Goal: Information Seeking & Learning: Understand process/instructions

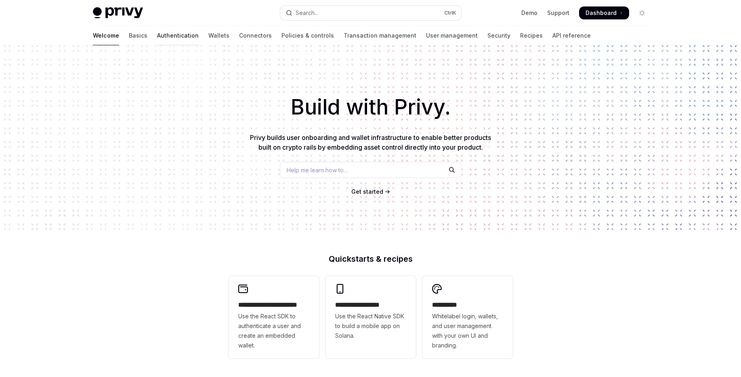
click at [157, 34] on link "Authentication" at bounding box center [178, 35] width 42 height 19
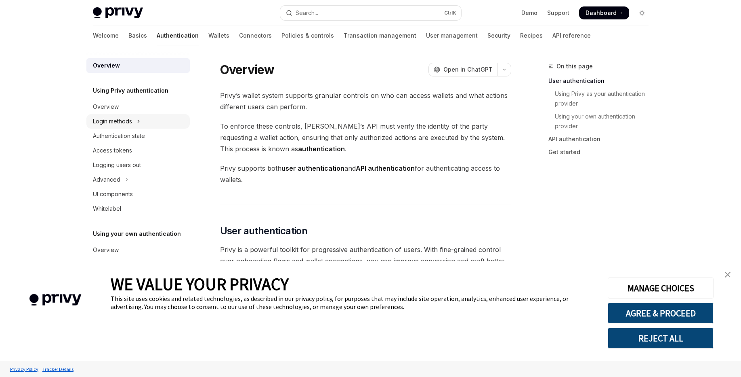
click at [134, 124] on button "Login methods" at bounding box center [137, 121] width 103 height 15
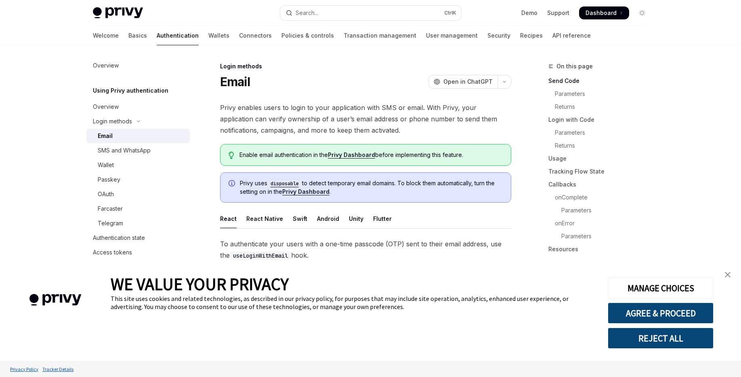
drag, startPoint x: 256, startPoint y: 104, endPoint x: 374, endPoint y: 111, distance: 118.6
click at [368, 112] on span "Privy enables users to login to your application with SMS or email. With Privy,…" at bounding box center [365, 119] width 291 height 34
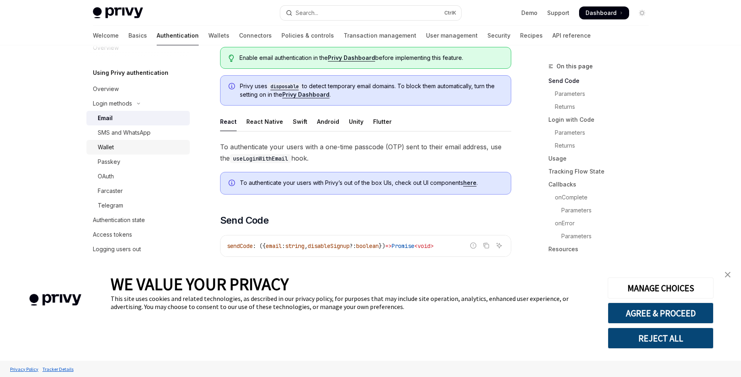
scroll to position [27, 0]
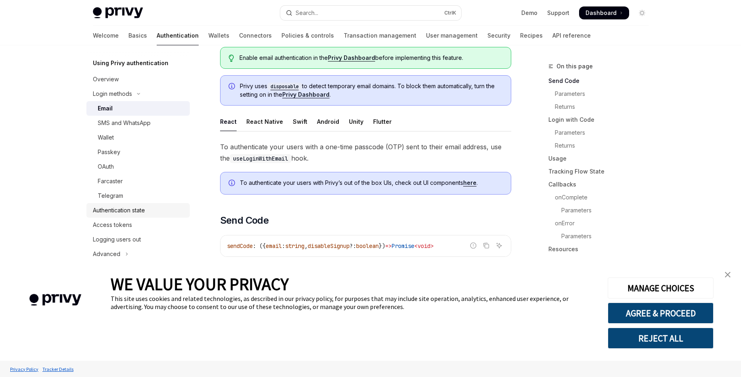
click at [139, 207] on div "Authentication state" at bounding box center [119, 210] width 52 height 10
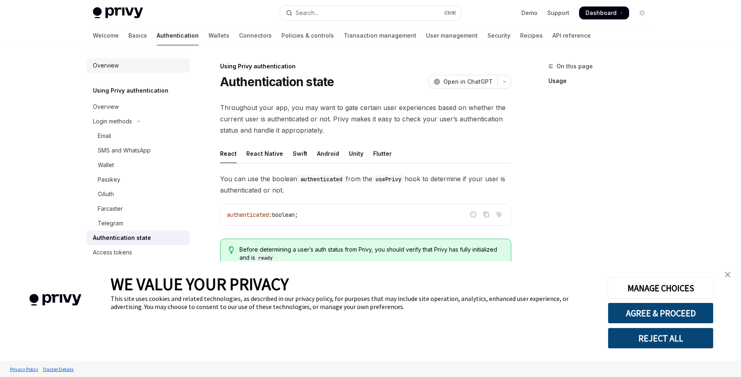
click at [104, 62] on div "Overview" at bounding box center [106, 66] width 26 height 10
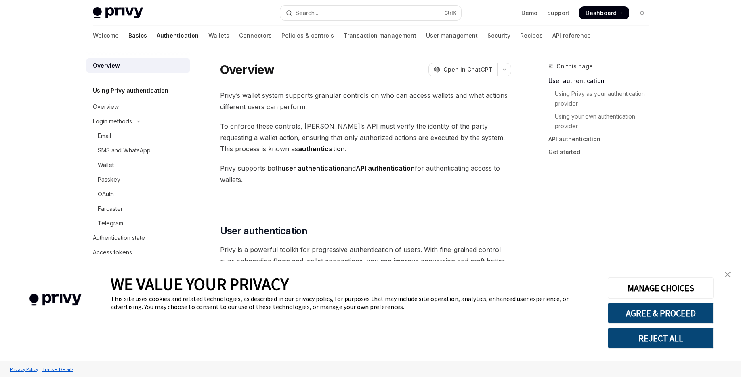
click at [128, 31] on link "Basics" at bounding box center [137, 35] width 19 height 19
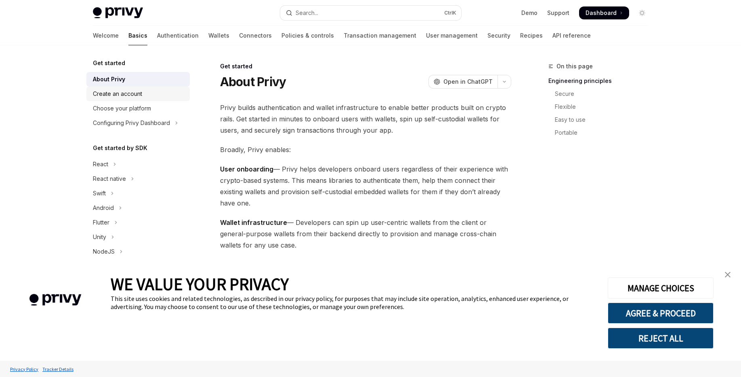
click at [154, 93] on div "Create an account" at bounding box center [139, 94] width 92 height 10
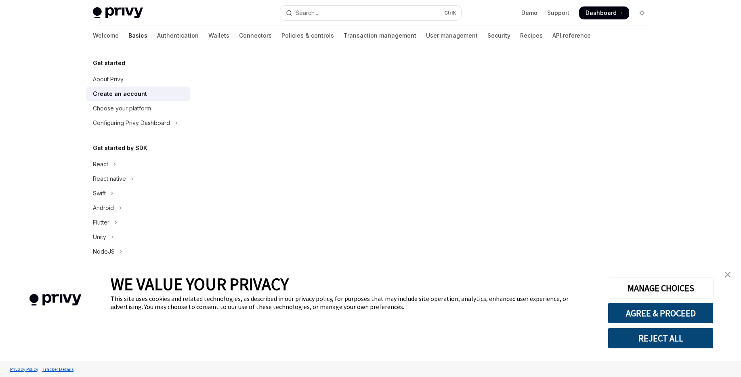
scroll to position [141, 0]
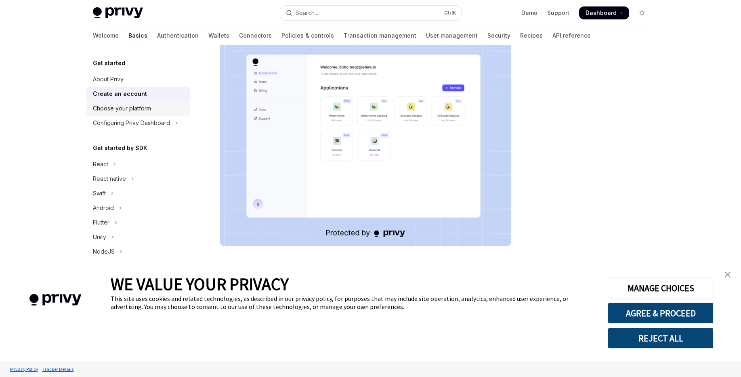
click at [133, 106] on div "Choose your platform" at bounding box center [122, 108] width 58 height 10
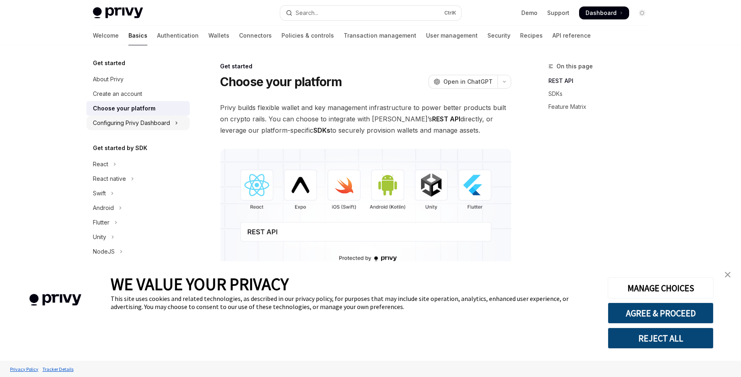
click at [153, 121] on div "Configuring Privy Dashboard" at bounding box center [131, 123] width 77 height 10
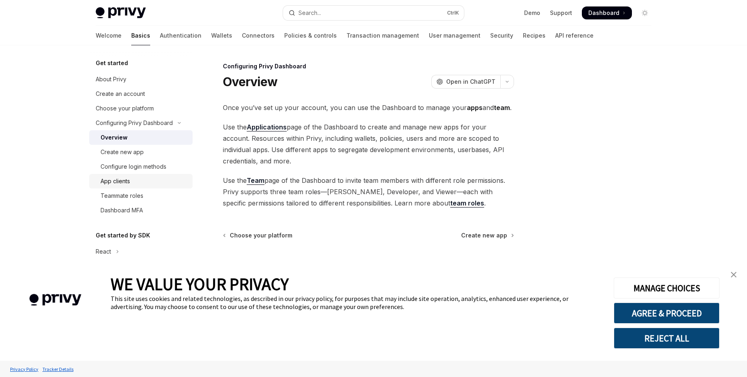
click at [148, 183] on div "App clients" at bounding box center [144, 181] width 87 height 10
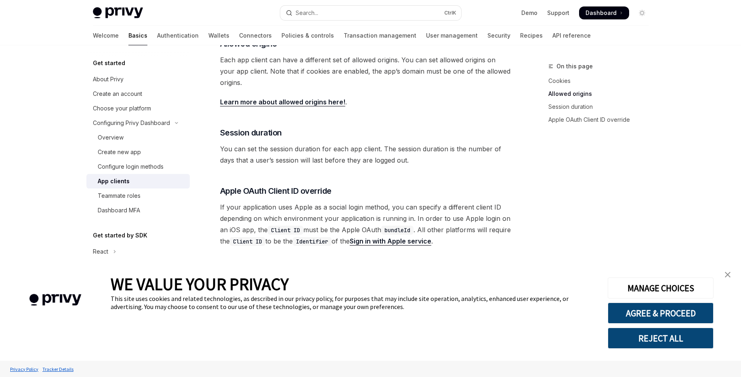
scroll to position [291, 0]
click at [139, 196] on div "Teammate roles" at bounding box center [119, 196] width 43 height 10
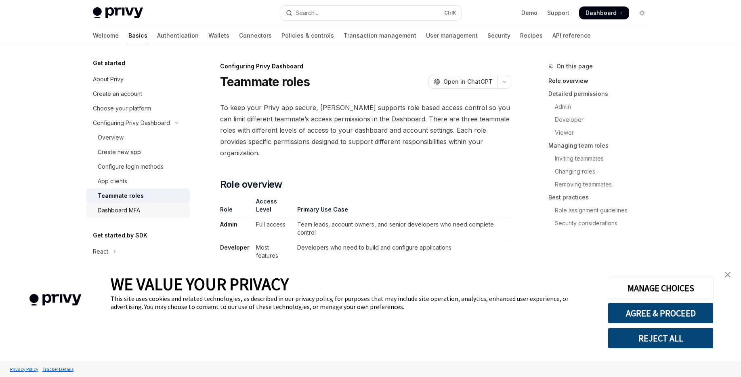
click at [135, 208] on div "Dashboard MFA" at bounding box center [119, 210] width 42 height 10
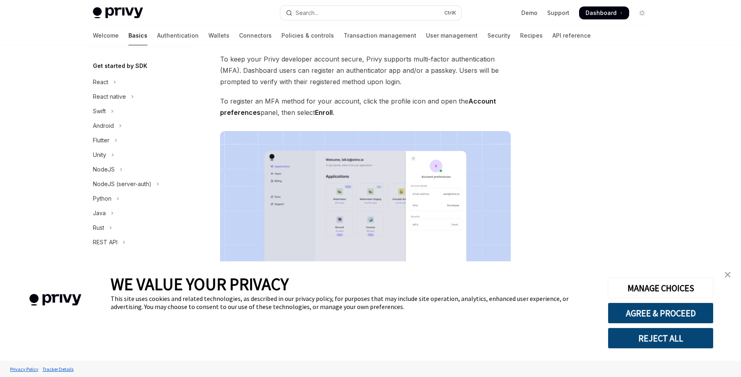
scroll to position [170, 0]
click at [118, 169] on button "NodeJS" at bounding box center [137, 169] width 103 height 15
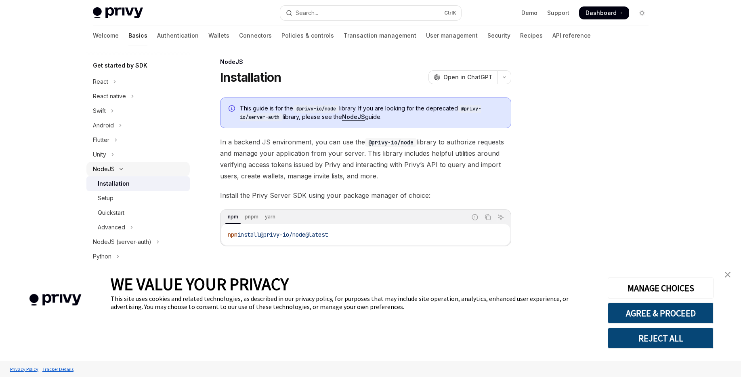
scroll to position [4, 0]
click at [125, 196] on div "Setup" at bounding box center [141, 198] width 87 height 10
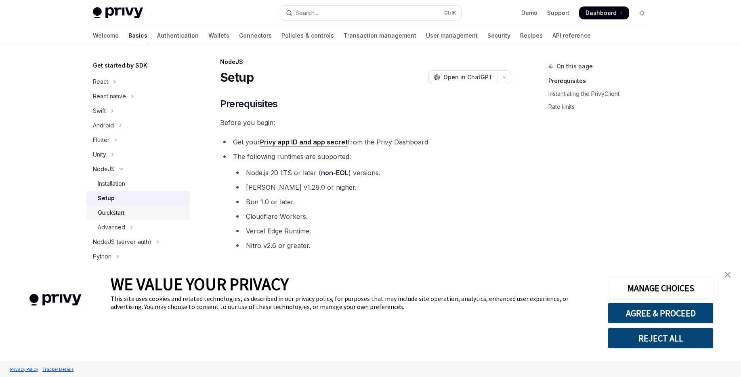
click at [123, 209] on div "Quickstart" at bounding box center [111, 213] width 27 height 10
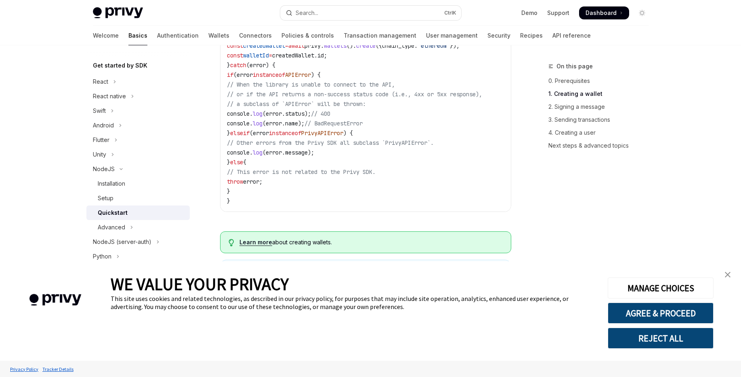
scroll to position [344, 0]
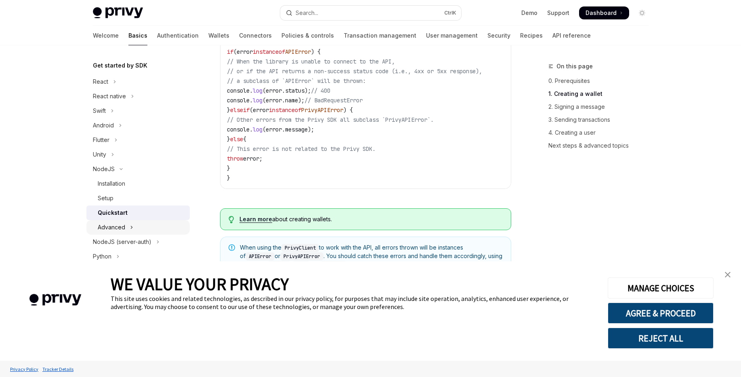
click at [148, 227] on button "Advanced" at bounding box center [137, 227] width 103 height 15
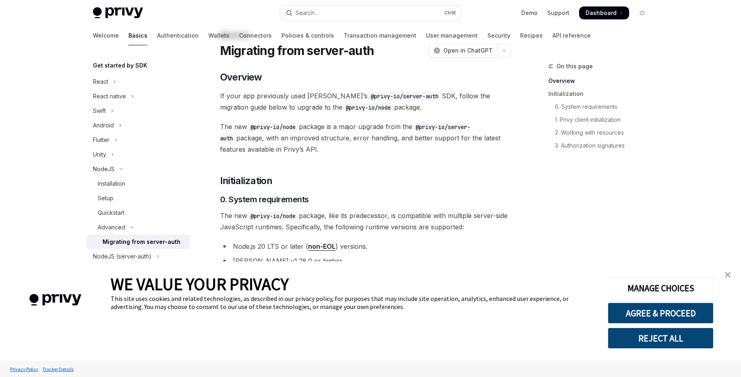
scroll to position [48, 0]
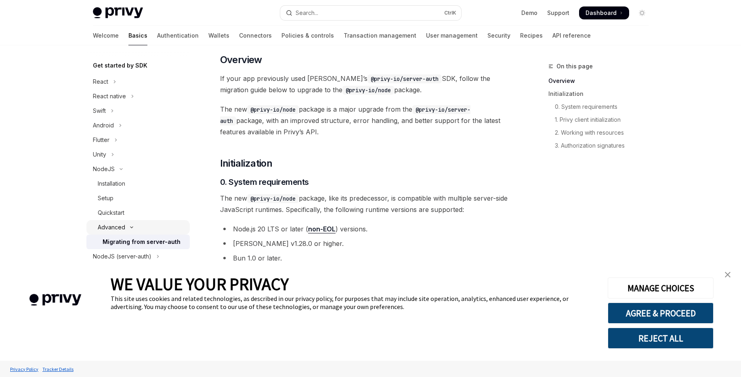
click at [143, 229] on button "Advanced" at bounding box center [137, 227] width 103 height 15
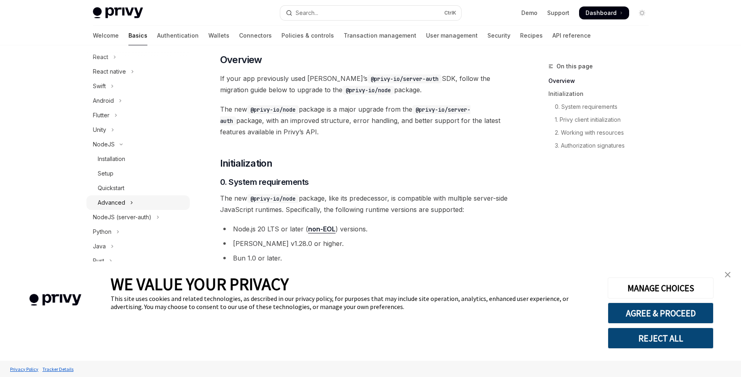
scroll to position [218, 0]
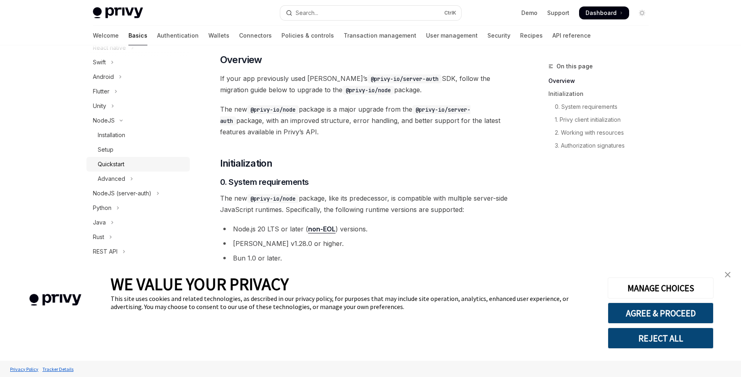
click at [142, 161] on div "Quickstart" at bounding box center [141, 164] width 87 height 10
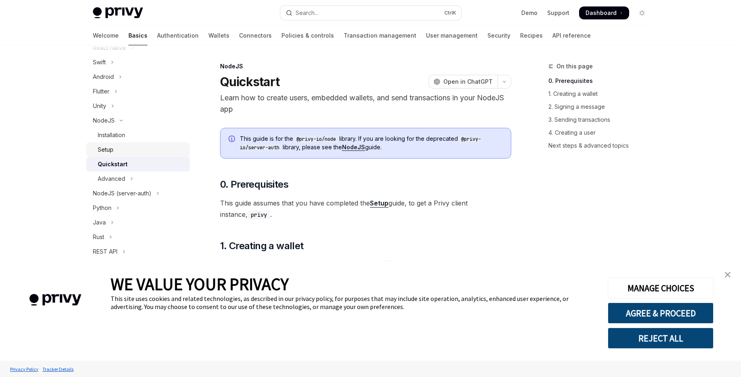
click at [120, 152] on div "Setup" at bounding box center [141, 150] width 87 height 10
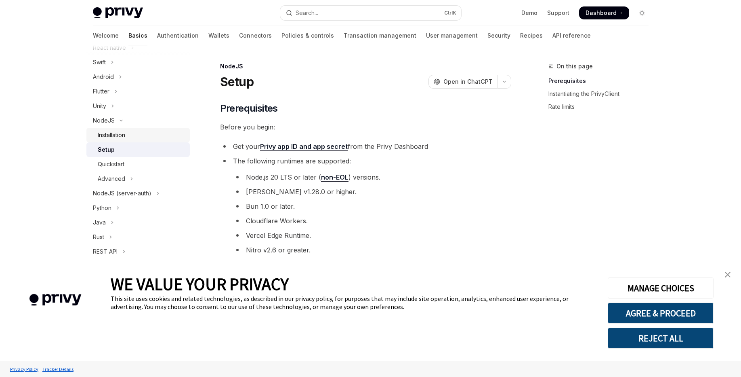
click at [118, 130] on div "Installation" at bounding box center [111, 135] width 27 height 10
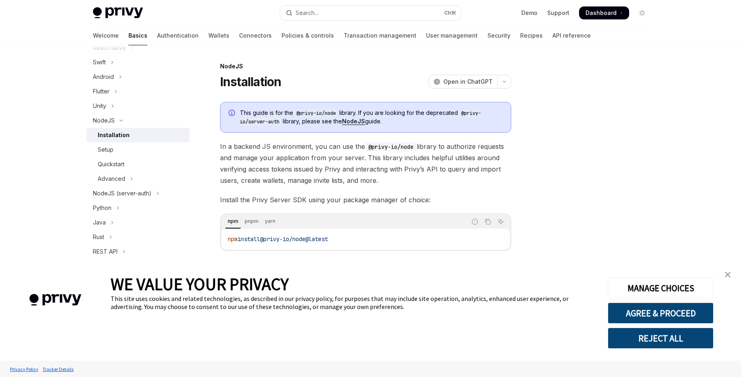
click at [242, 236] on span "install" at bounding box center [249, 238] width 23 height 7
copy div "npm install @privy-io/node@latest"
type textarea "*"
